Goal: Task Accomplishment & Management: Use online tool/utility

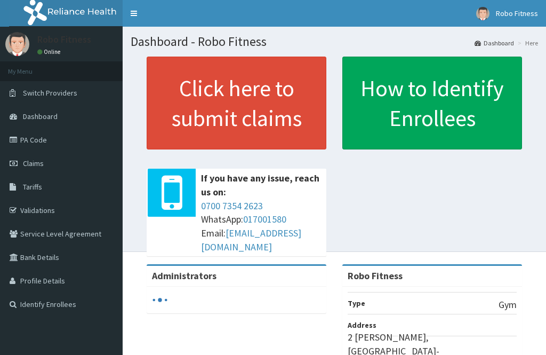
click at [254, 109] on link "Click here to submit claims" at bounding box center [237, 103] width 180 height 93
click at [274, 93] on link "Click here to submit claims" at bounding box center [237, 103] width 180 height 93
click at [265, 82] on link "Click here to submit claims" at bounding box center [237, 103] width 180 height 93
